Goal: Transaction & Acquisition: Purchase product/service

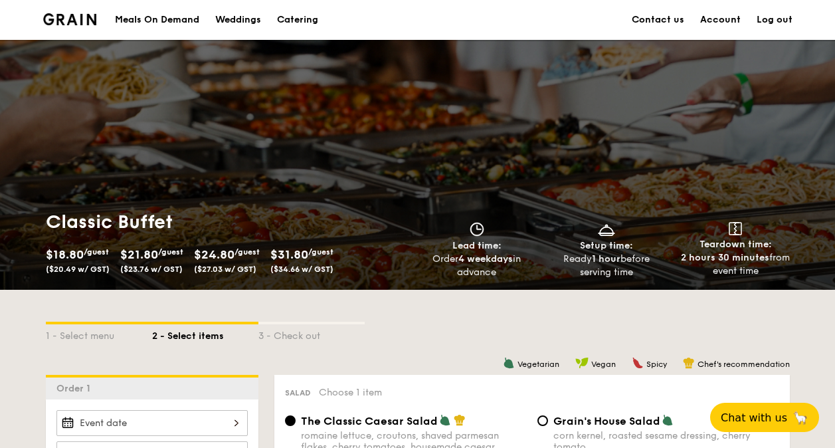
click at [168, 22] on div "Meals On Demand" at bounding box center [157, 20] width 84 height 40
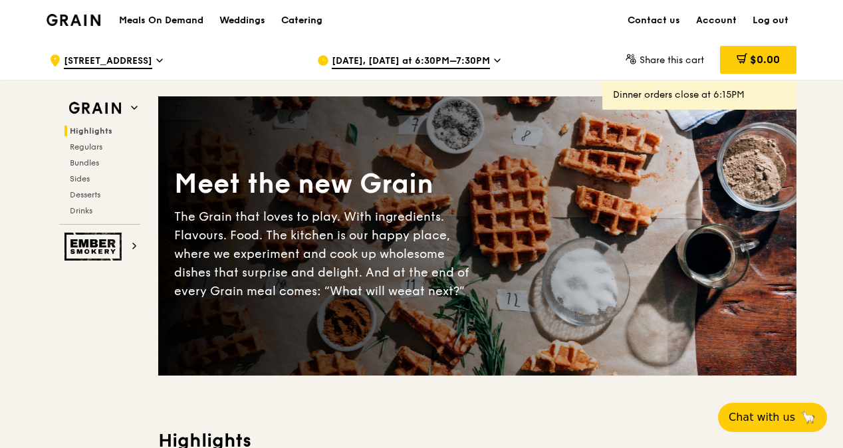
click at [290, 17] on div "Catering" at bounding box center [301, 21] width 41 height 40
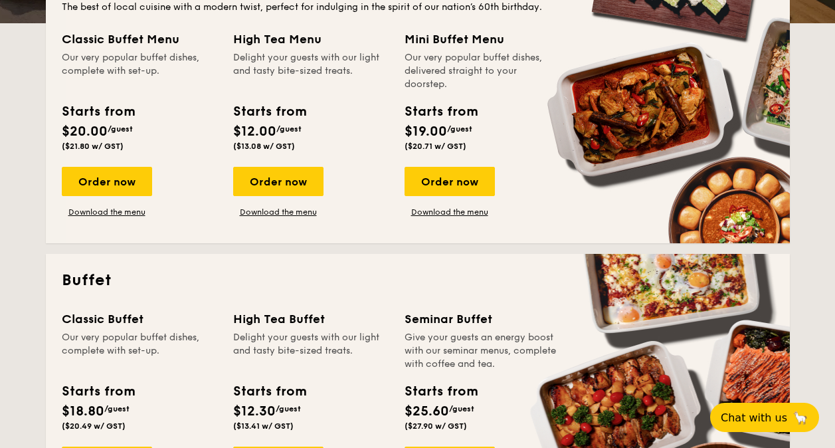
scroll to position [332, 0]
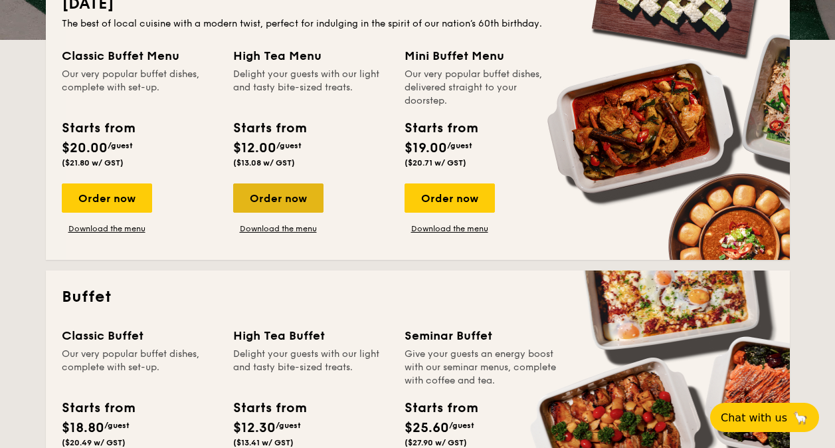
click at [271, 201] on div "Order now" at bounding box center [278, 197] width 90 height 29
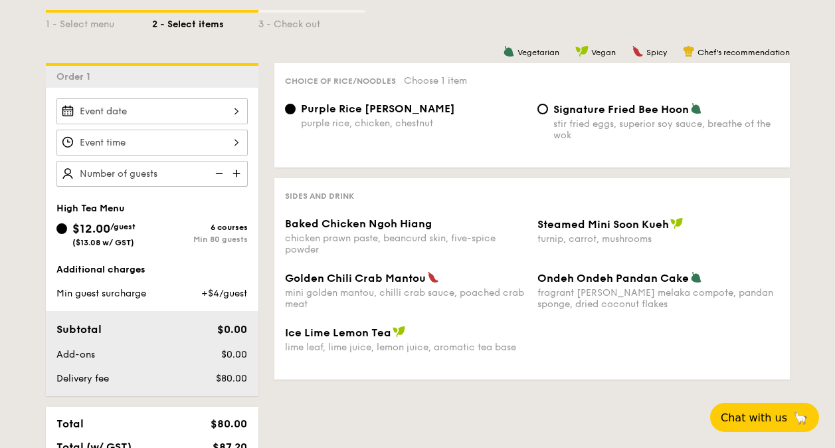
scroll to position [333, 0]
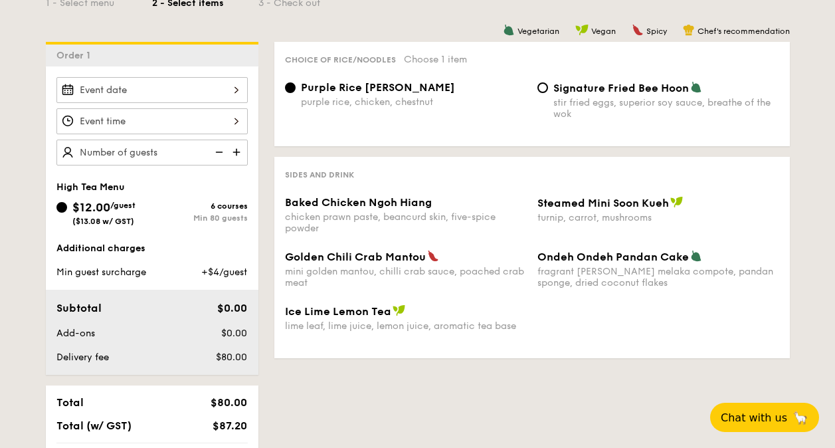
click at [216, 152] on img at bounding box center [218, 152] width 20 height 25
click at [237, 153] on img at bounding box center [238, 152] width 20 height 25
click at [221, 153] on img at bounding box center [218, 152] width 20 height 25
type input "20 guests"
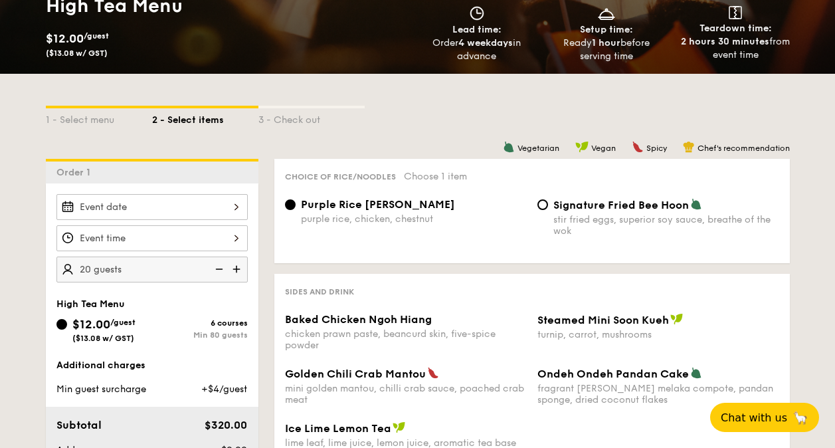
scroll to position [199, 0]
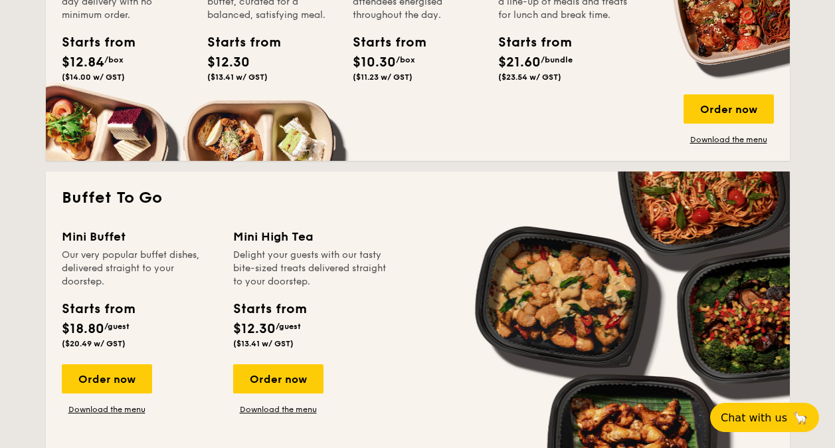
scroll to position [1092, 0]
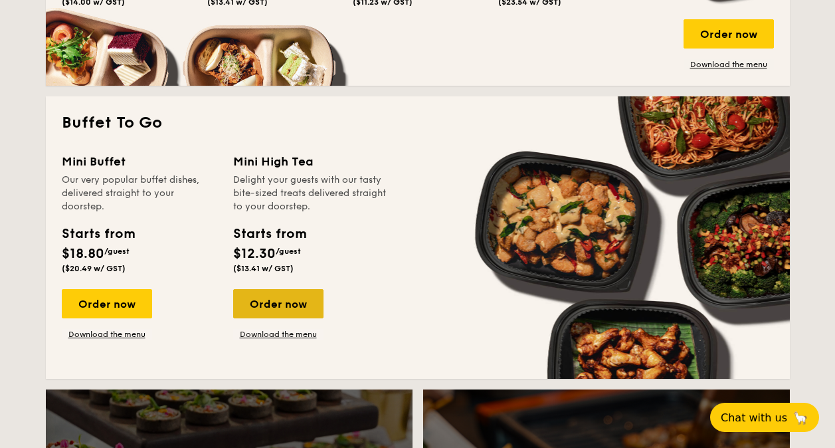
click at [281, 305] on div "Order now" at bounding box center [278, 303] width 90 height 29
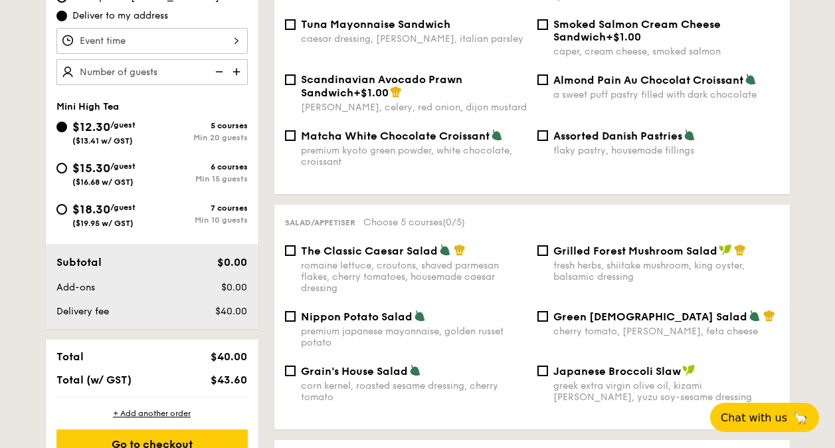
scroll to position [427, 0]
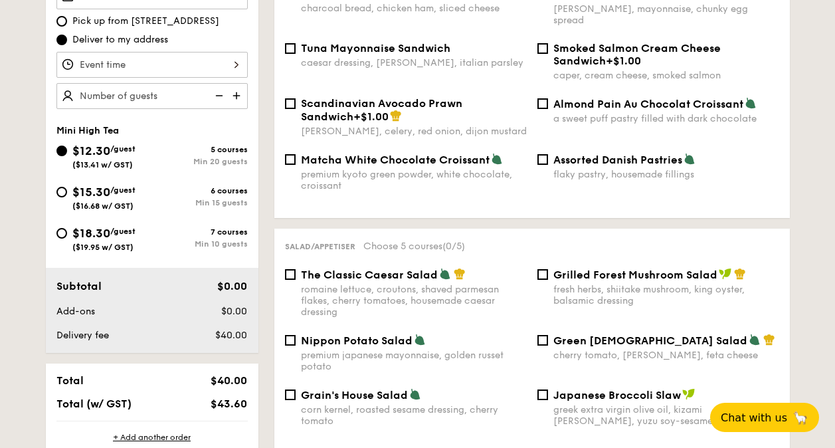
click at [237, 98] on img at bounding box center [238, 95] width 20 height 25
type input "20 guests"
